Goal: Information Seeking & Learning: Learn about a topic

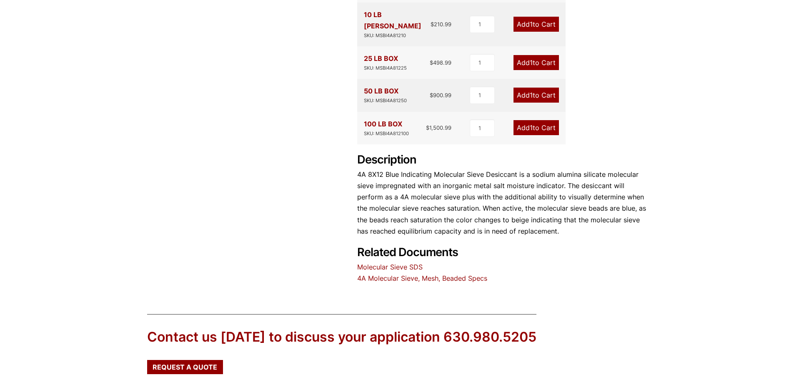
scroll to position [314, 0]
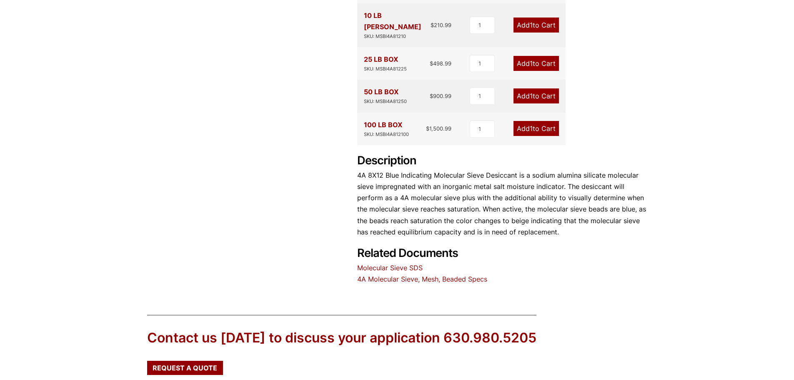
click at [397, 264] on link "Molecular Sieve SDS" at bounding box center [389, 268] width 65 height 8
click at [405, 275] on link "4A Molecular Sieve, Mesh, Beaded Specs" at bounding box center [422, 279] width 130 height 8
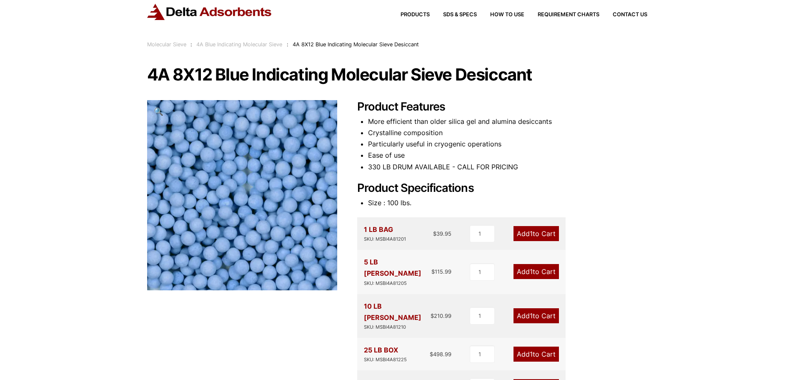
scroll to position [0, 0]
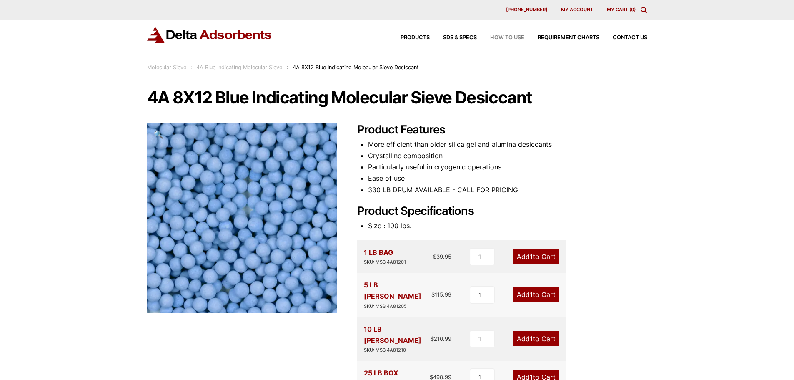
click at [514, 35] on span "How to Use" at bounding box center [507, 37] width 34 height 5
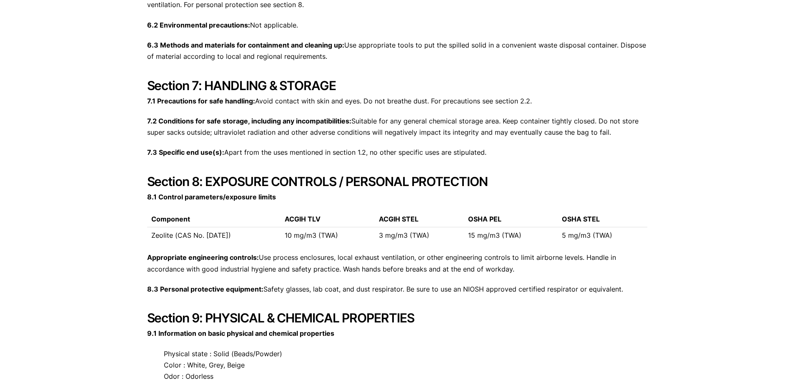
scroll to position [1376, 0]
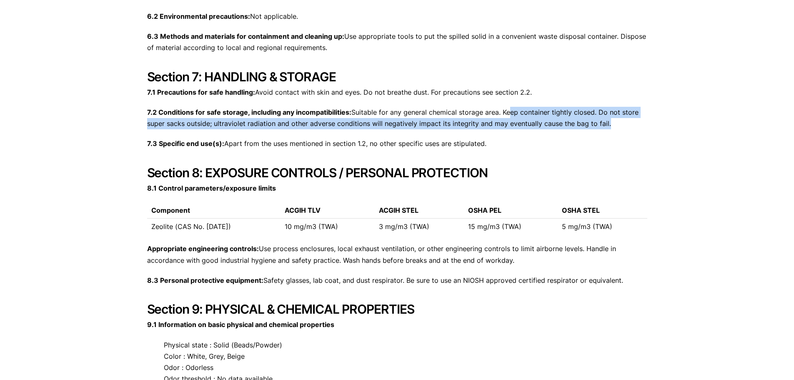
drag, startPoint x: 525, startPoint y: 113, endPoint x: 607, endPoint y: 123, distance: 82.7
click at [607, 123] on p "7.2 Conditions for safe storage, including any incompatibilities: Suitable for …" at bounding box center [397, 118] width 500 height 23
click at [631, 126] on p "7.2 Conditions for safe storage, including any incompatibilities: Suitable for …" at bounding box center [397, 118] width 500 height 23
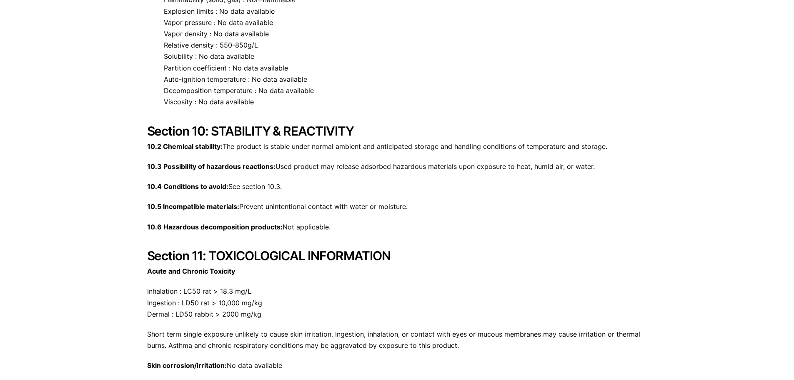
scroll to position [1835, 0]
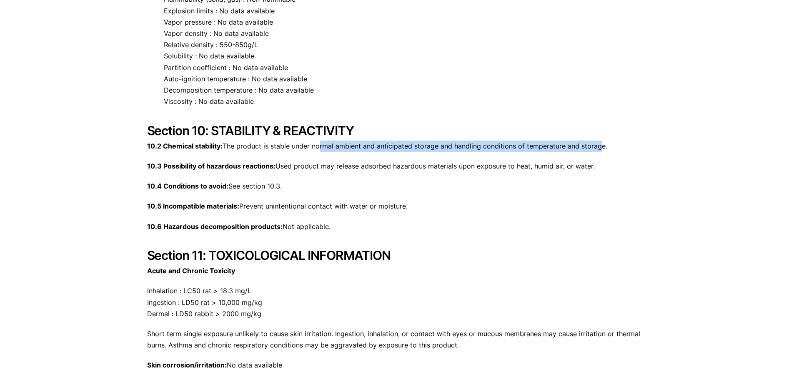
drag, startPoint x: 602, startPoint y: 145, endPoint x: 320, endPoint y: 148, distance: 281.9
click at [320, 148] on p "10.2 Chemical stability: The product is stable under normal ambient and anticip…" at bounding box center [397, 146] width 500 height 11
drag, startPoint x: 336, startPoint y: 147, endPoint x: 453, endPoint y: 147, distance: 117.2
click at [453, 147] on p "10.2 Chemical stability: The product is stable under normal ambient and anticip…" at bounding box center [397, 146] width 500 height 11
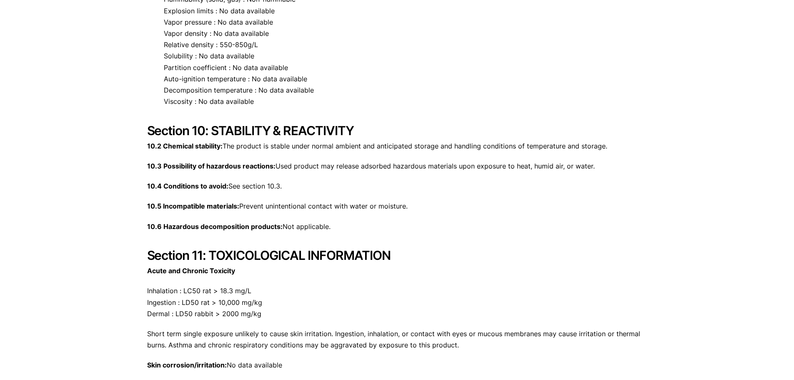
click at [554, 227] on p "10.6 Hazardous decomposition products: Not applicable." at bounding box center [397, 226] width 500 height 11
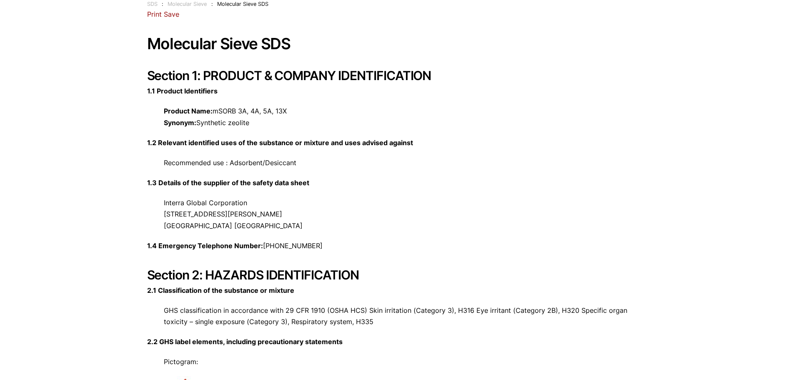
scroll to position [12, 0]
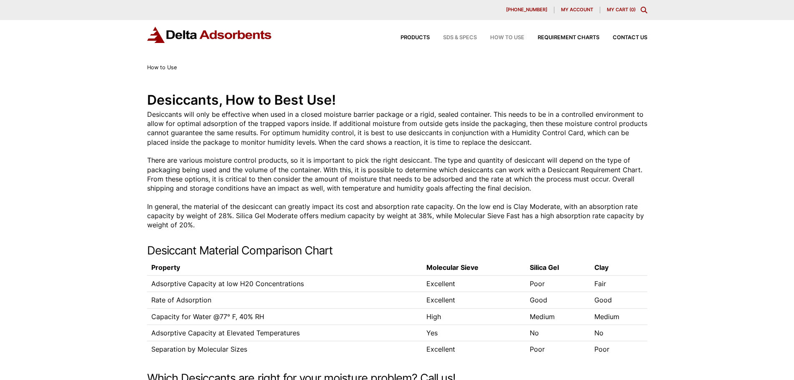
click at [457, 35] on span "SDS & SPECS" at bounding box center [460, 37] width 34 height 5
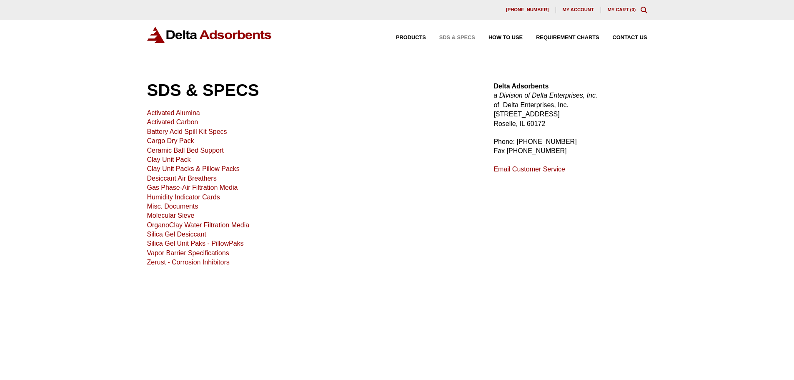
click at [178, 214] on link "Molecular Sieve" at bounding box center [171, 215] width 48 height 7
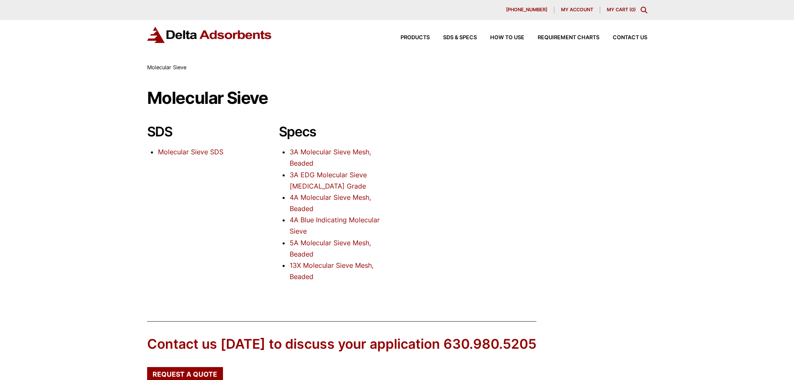
click at [359, 198] on link "4A Molecular Sieve Mesh, Beaded" at bounding box center [330, 203] width 81 height 20
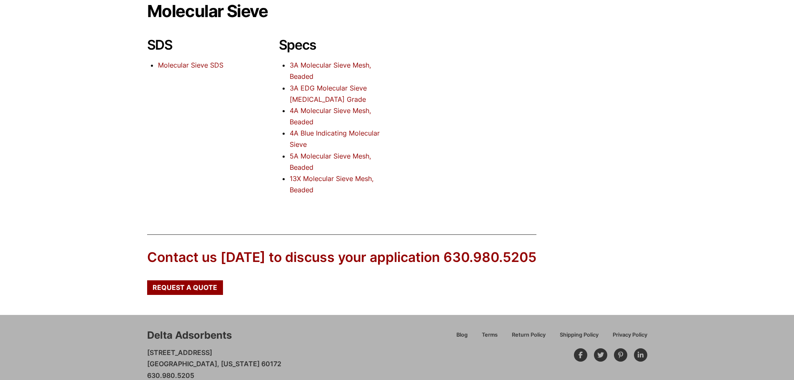
scroll to position [113, 0]
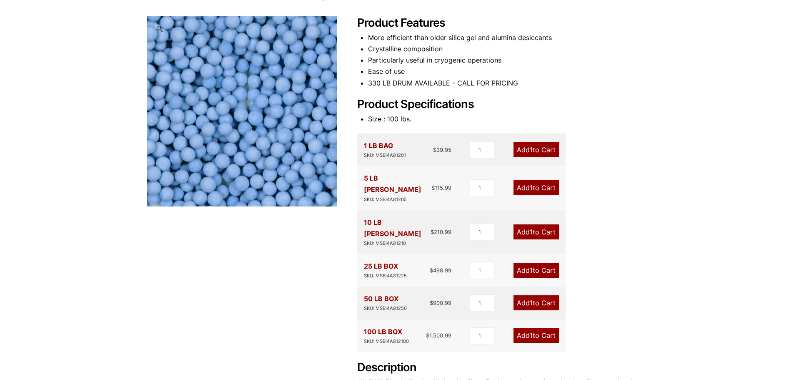
scroll to position [125, 0]
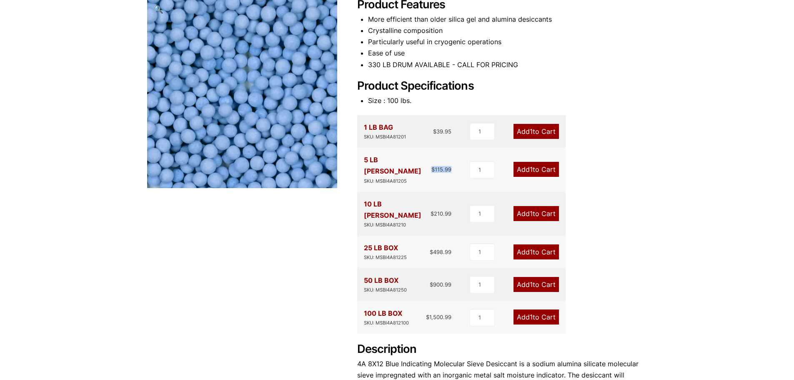
drag, startPoint x: 431, startPoint y: 163, endPoint x: 456, endPoint y: 165, distance: 25.1
click at [456, 165] on div "5 LB PAIL SKU: MSBI4A81205 $ 115.99 1 Add 1 to Cart" at bounding box center [461, 170] width 209 height 44
drag, startPoint x: 428, startPoint y: 294, endPoint x: 453, endPoint y: 295, distance: 24.6
click at [453, 301] on div "100 LB BOX SKU: MSBI4A812100 $ 1,500.99 1 Add 1 to Cart" at bounding box center [461, 317] width 209 height 33
click at [450, 311] on div "Product Features More efficient than older silica gel and alumina desiccants Cr…" at bounding box center [502, 235] width 290 height 475
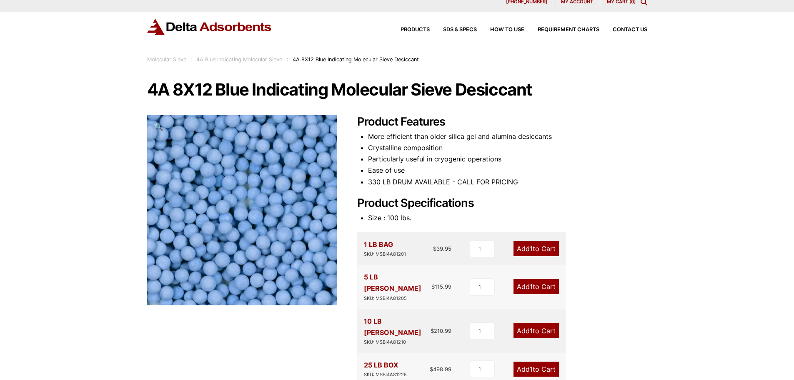
scroll to position [0, 0]
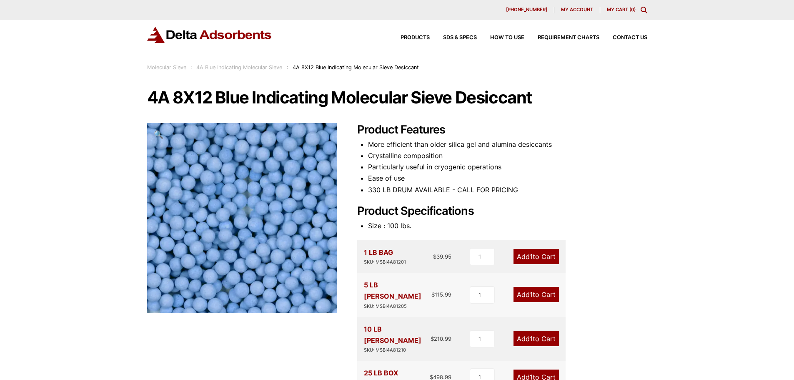
click at [251, 66] on link "4A Blue Indicating Molecular Sieve" at bounding box center [239, 67] width 86 height 6
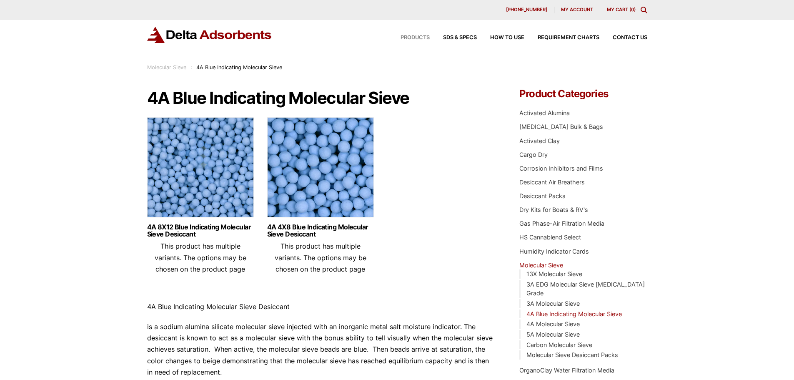
click at [413, 35] on span "Products" at bounding box center [415, 37] width 29 height 5
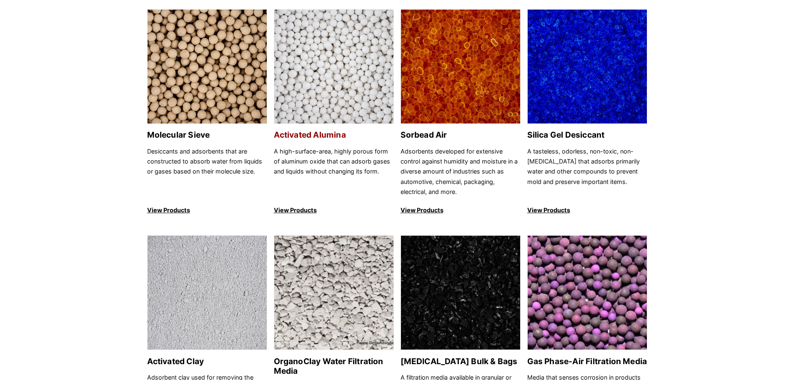
scroll to position [125, 0]
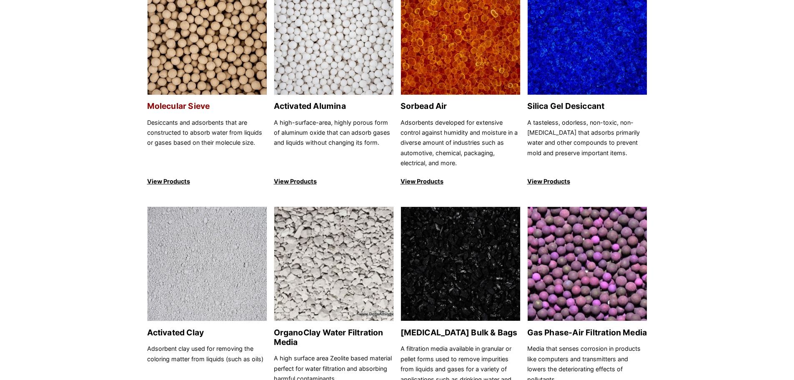
click at [210, 65] on img at bounding box center [207, 38] width 119 height 115
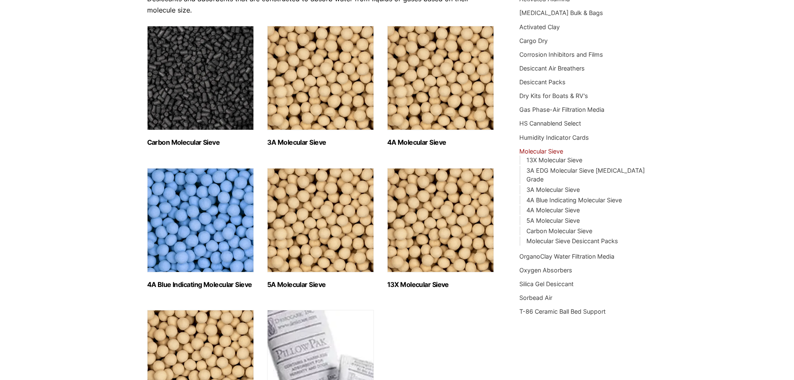
scroll to position [125, 0]
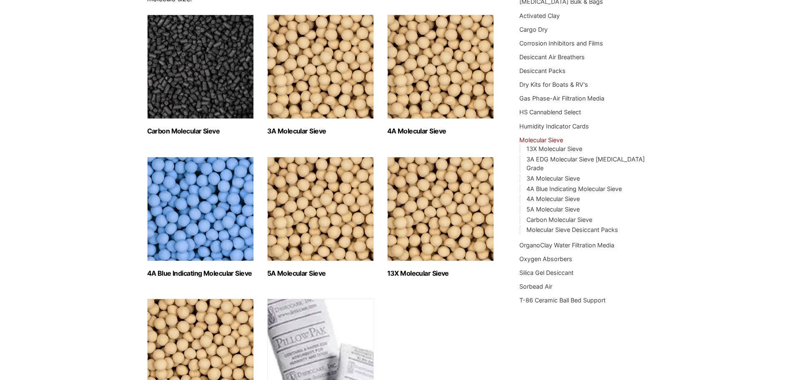
click at [431, 85] on img "Visit product category 4A Molecular Sieve" at bounding box center [440, 67] width 107 height 104
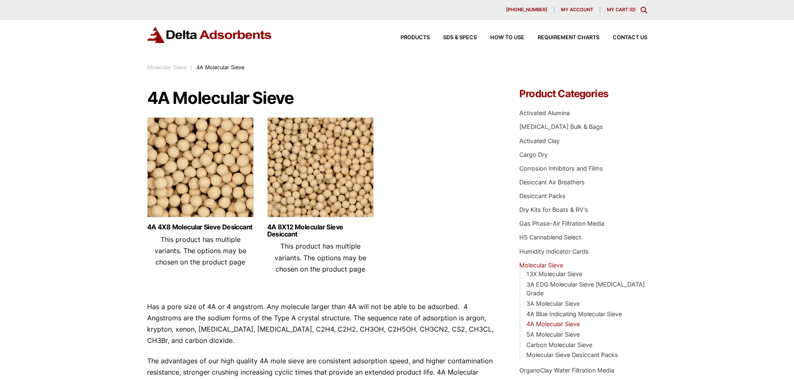
click at [313, 163] on img at bounding box center [320, 169] width 107 height 104
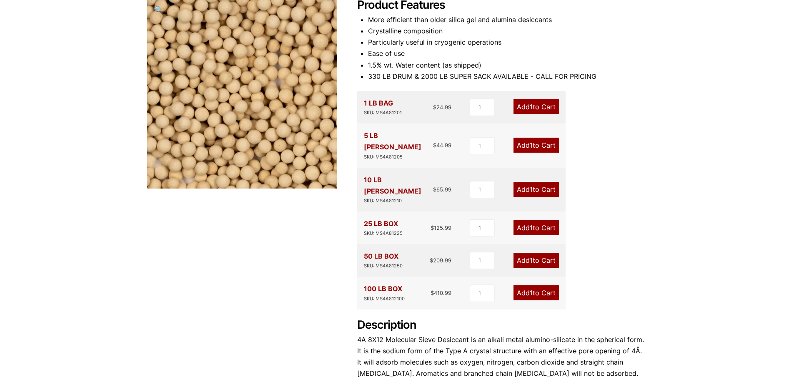
scroll to position [125, 0]
drag, startPoint x: 432, startPoint y: 139, endPoint x: 453, endPoint y: 140, distance: 20.9
click at [453, 140] on div "5 LB PAIL SKU: MS4A81205 $ 44.99 1 Add 1 to Cart" at bounding box center [461, 145] width 209 height 44
click at [633, 143] on div "Product Features More efficient than older silica gel and alumina desiccants Cr…" at bounding box center [502, 216] width 290 height 437
drag, startPoint x: 422, startPoint y: 143, endPoint x: 451, endPoint y: 143, distance: 29.2
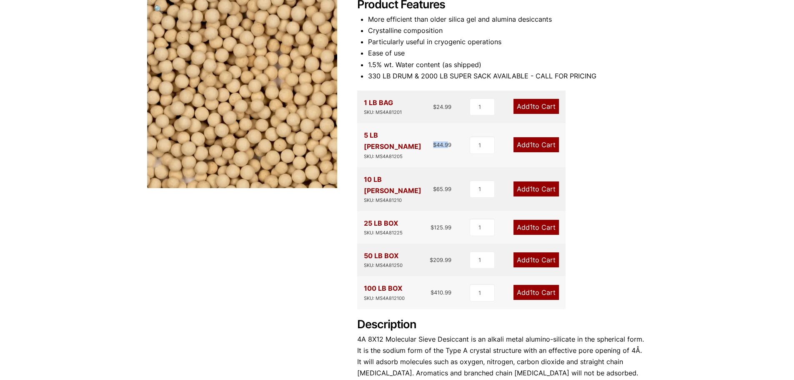
click at [450, 143] on div "5 LB PAIL SKU: MS4A81205 $ 44.99" at bounding box center [408, 145] width 88 height 30
click at [616, 149] on div "Product Features More efficient than older silica gel and alumina desiccants Cr…" at bounding box center [502, 216] width 290 height 437
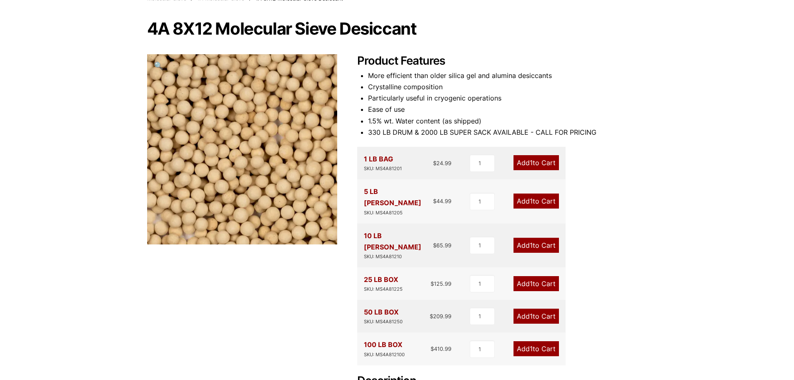
scroll to position [83, 0]
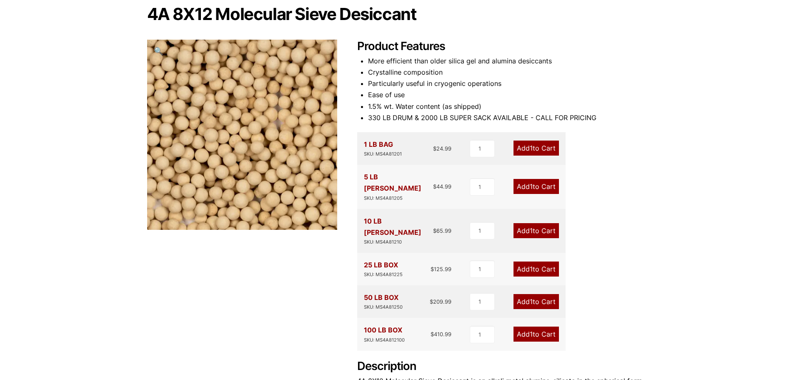
click at [156, 48] on span "🔍" at bounding box center [159, 50] width 10 height 9
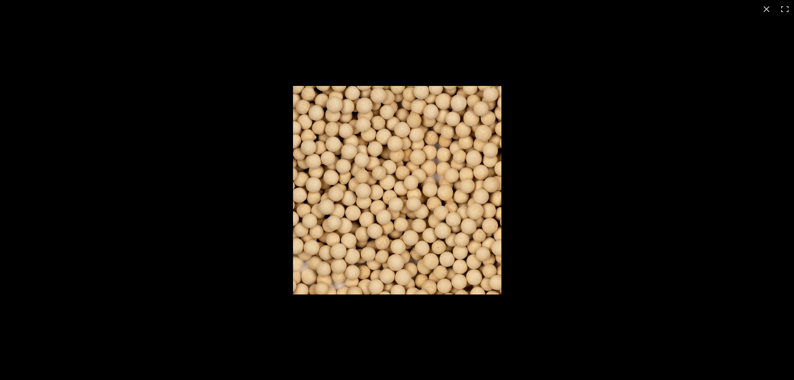
click at [395, 176] on img "Full screen image" at bounding box center [397, 190] width 209 height 209
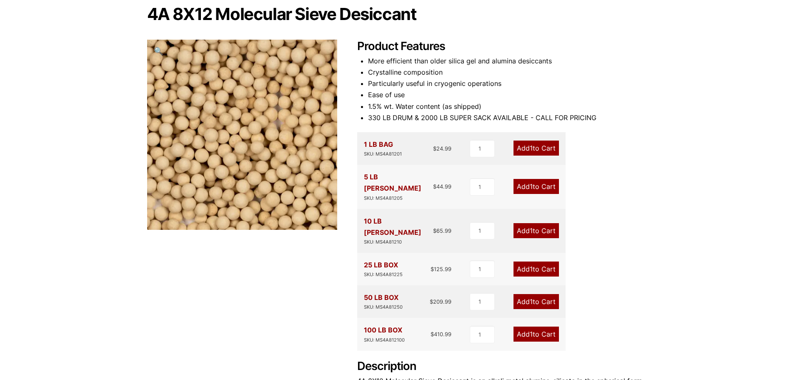
click at [697, 93] on div "Our website has detected that you are using an outdated browser that will preve…" at bounding box center [397, 297] width 794 height 761
click at [599, 215] on div "Product Features More efficient than older silica gel and alumina desiccants Cr…" at bounding box center [502, 258] width 290 height 437
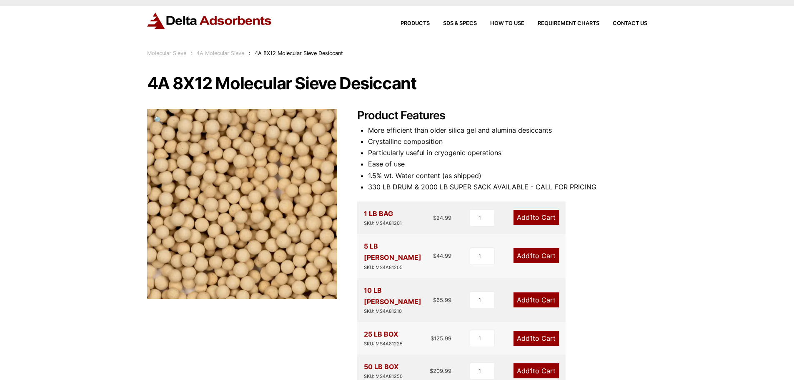
scroll to position [0, 0]
